Goal: Information Seeking & Learning: Learn about a topic

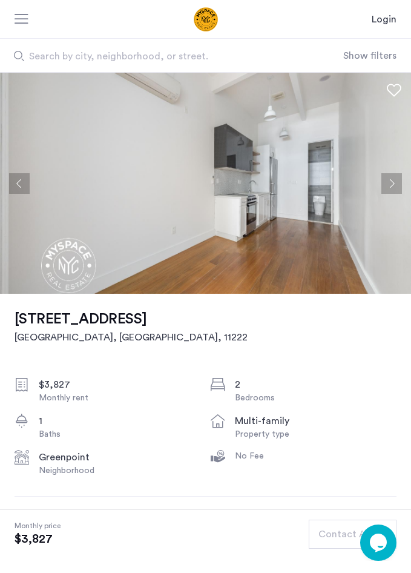
click at [394, 179] on button "Next apartment" at bounding box center [392, 183] width 21 height 21
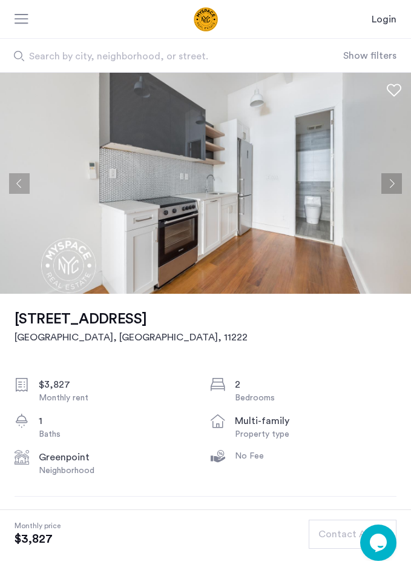
click at [394, 179] on button "Next apartment" at bounding box center [392, 183] width 21 height 21
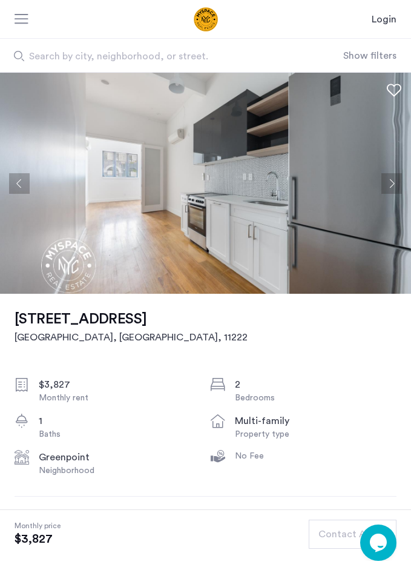
click at [394, 179] on button "Next apartment" at bounding box center [392, 183] width 21 height 21
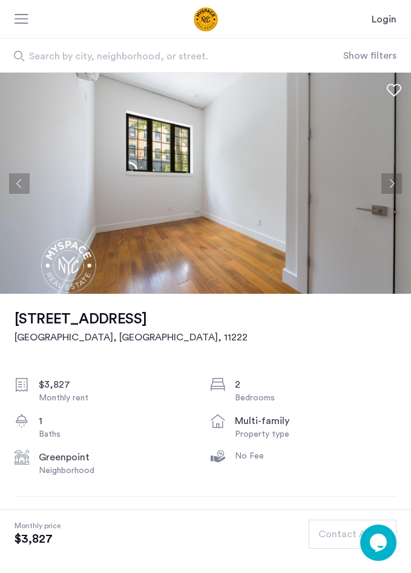
click at [394, 179] on button "Next apartment" at bounding box center [392, 183] width 21 height 21
